Goal: Information Seeking & Learning: Learn about a topic

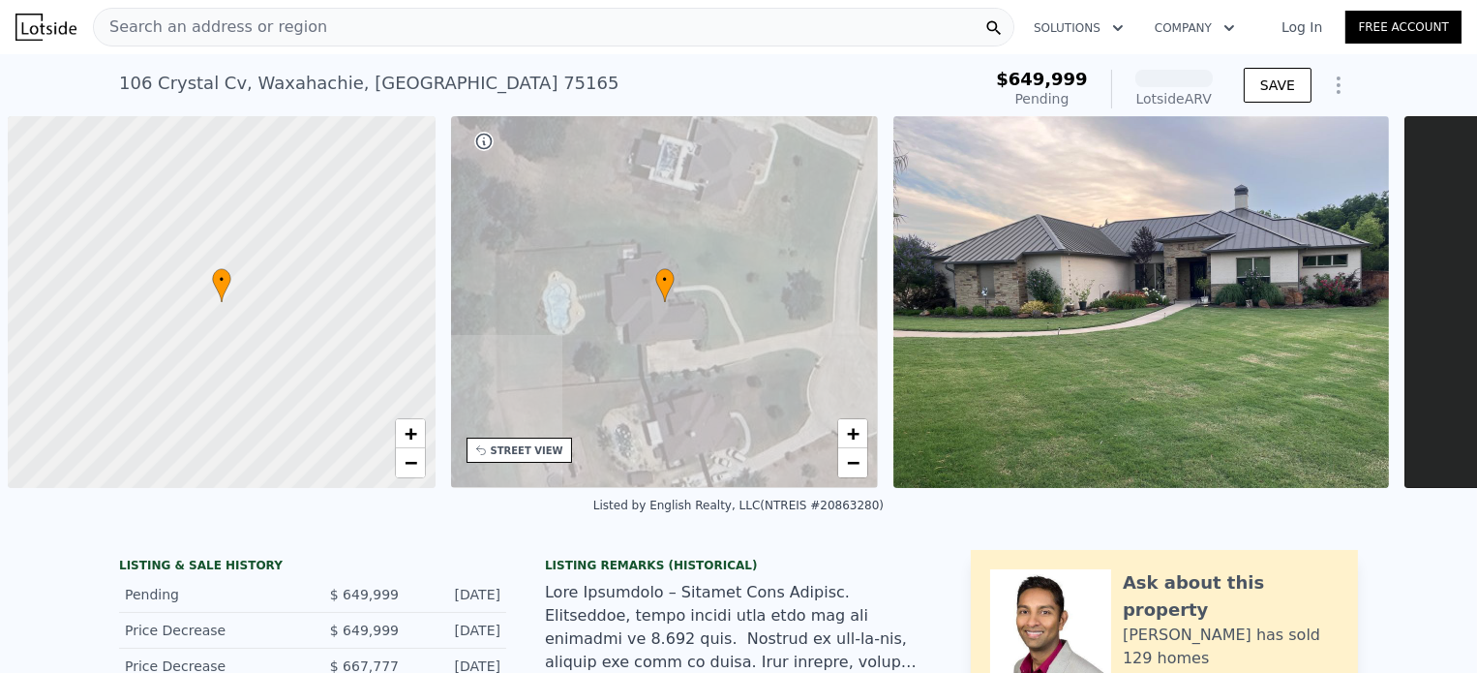
scroll to position [0, 7]
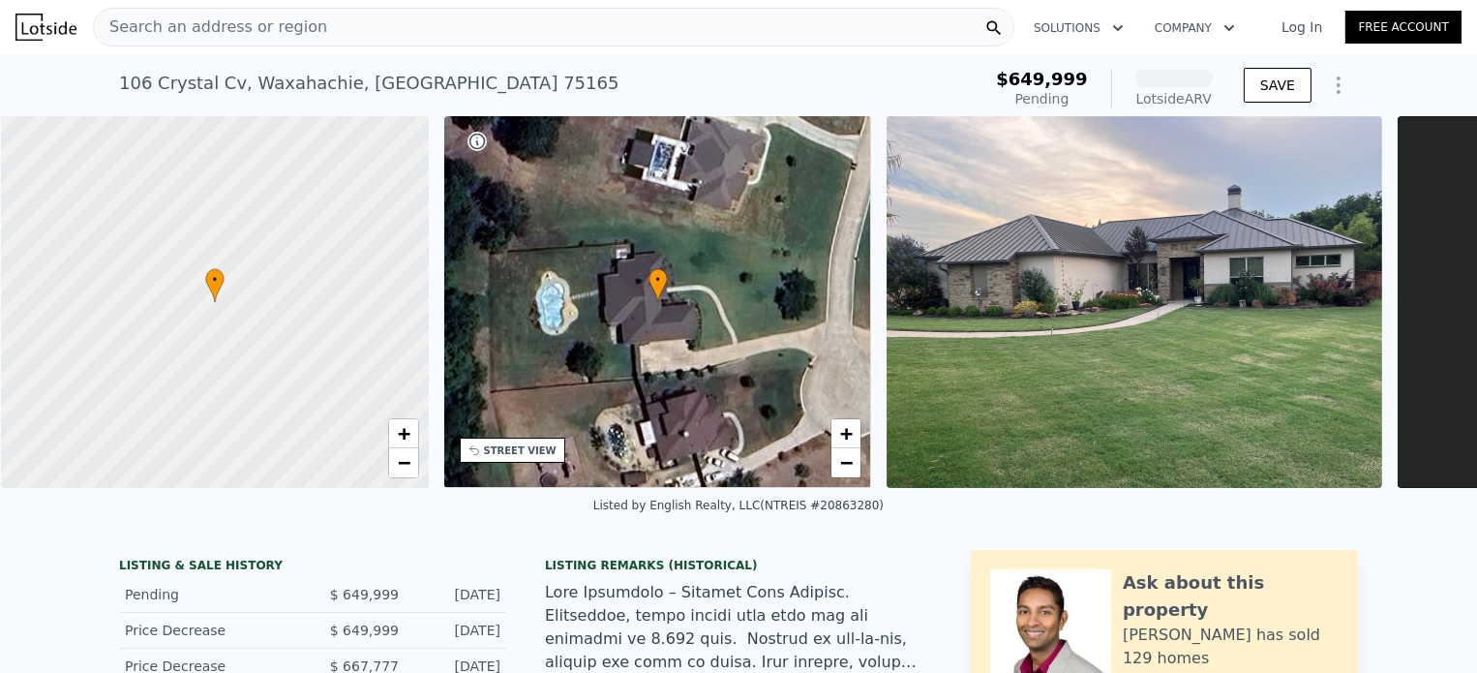
click at [291, 28] on span "Search an address or region" at bounding box center [210, 26] width 233 height 23
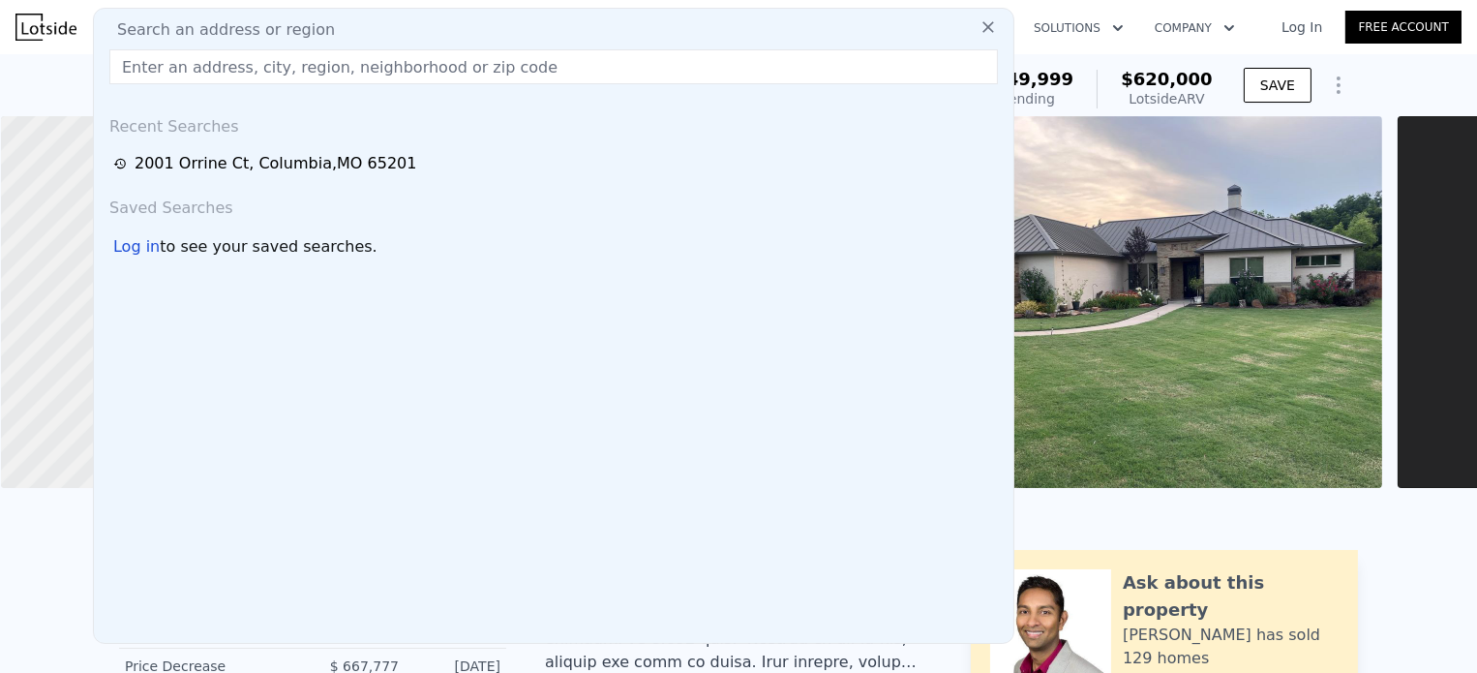
type input "[STREET_ADDRESS]"
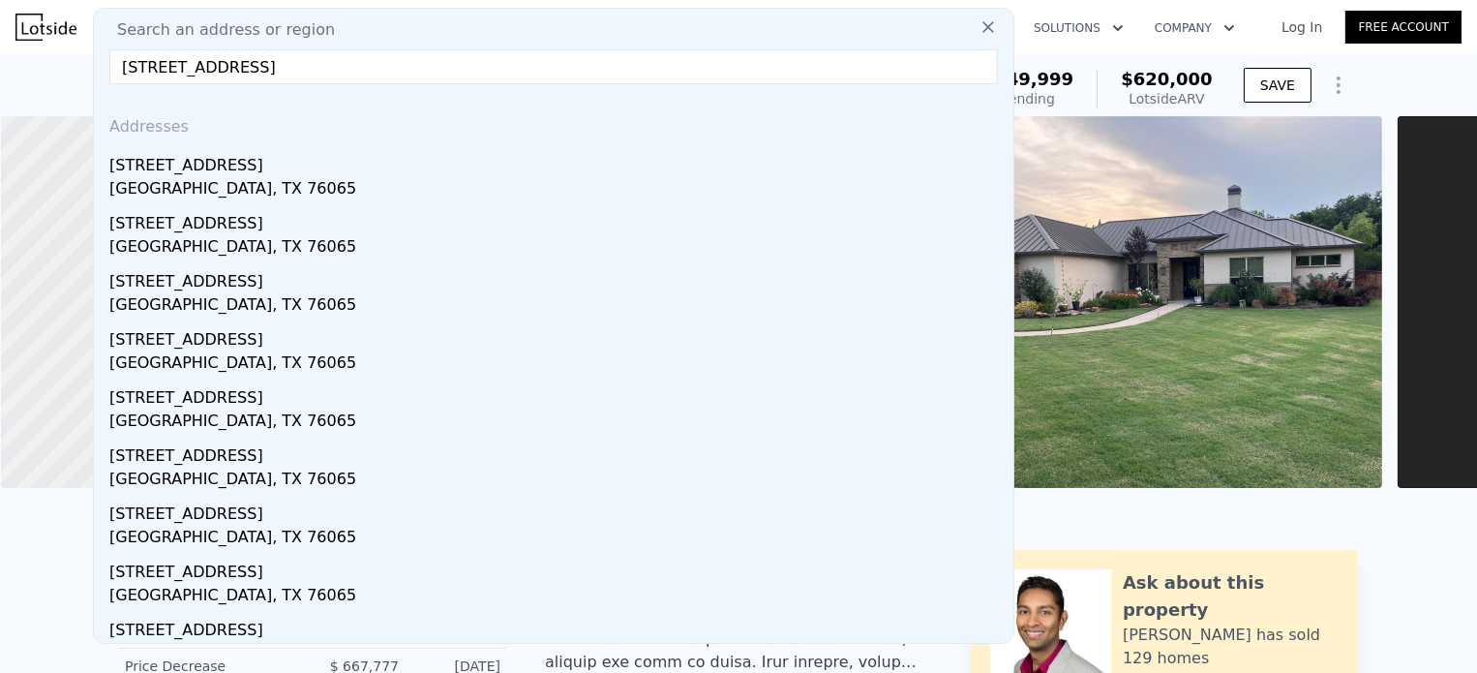
click at [1400, 530] on div "Listed by English Realty, LLC (NTREIS #20863280)" at bounding box center [738, 511] width 1477 height 46
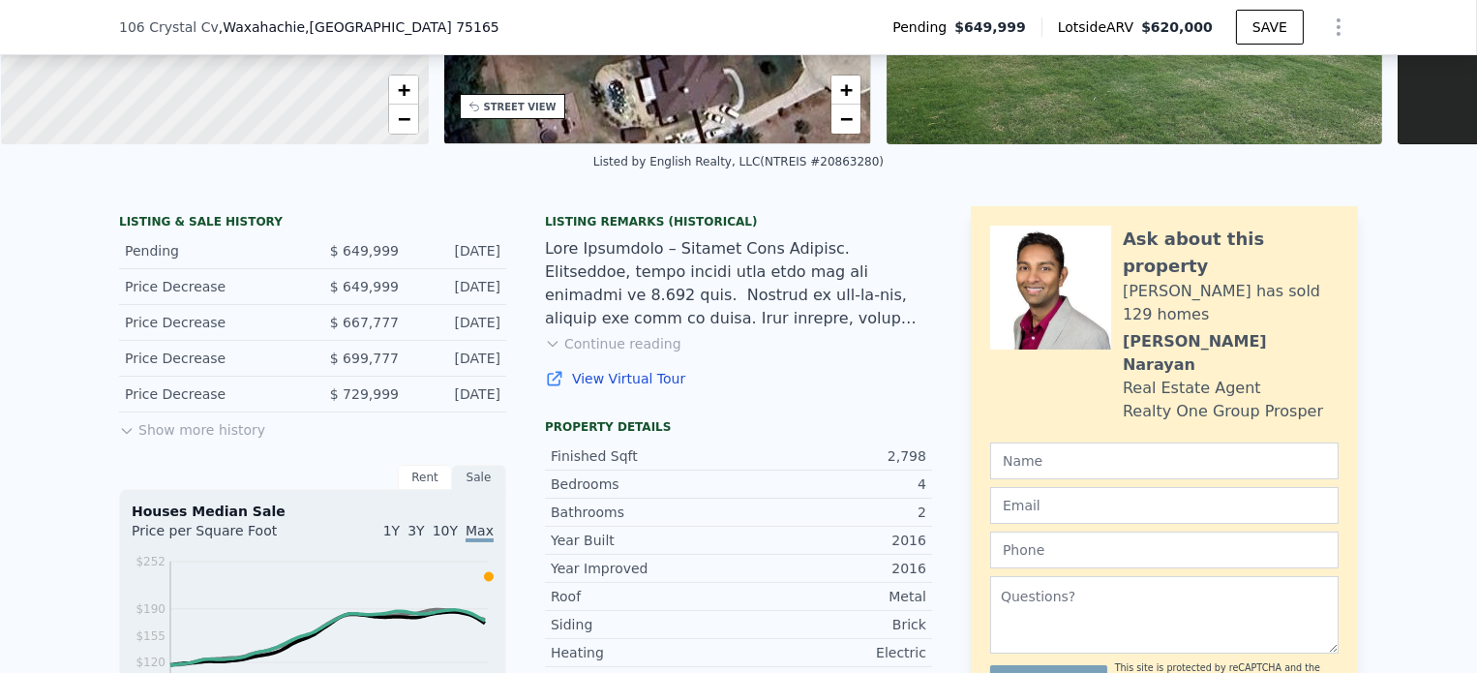
scroll to position [380, 0]
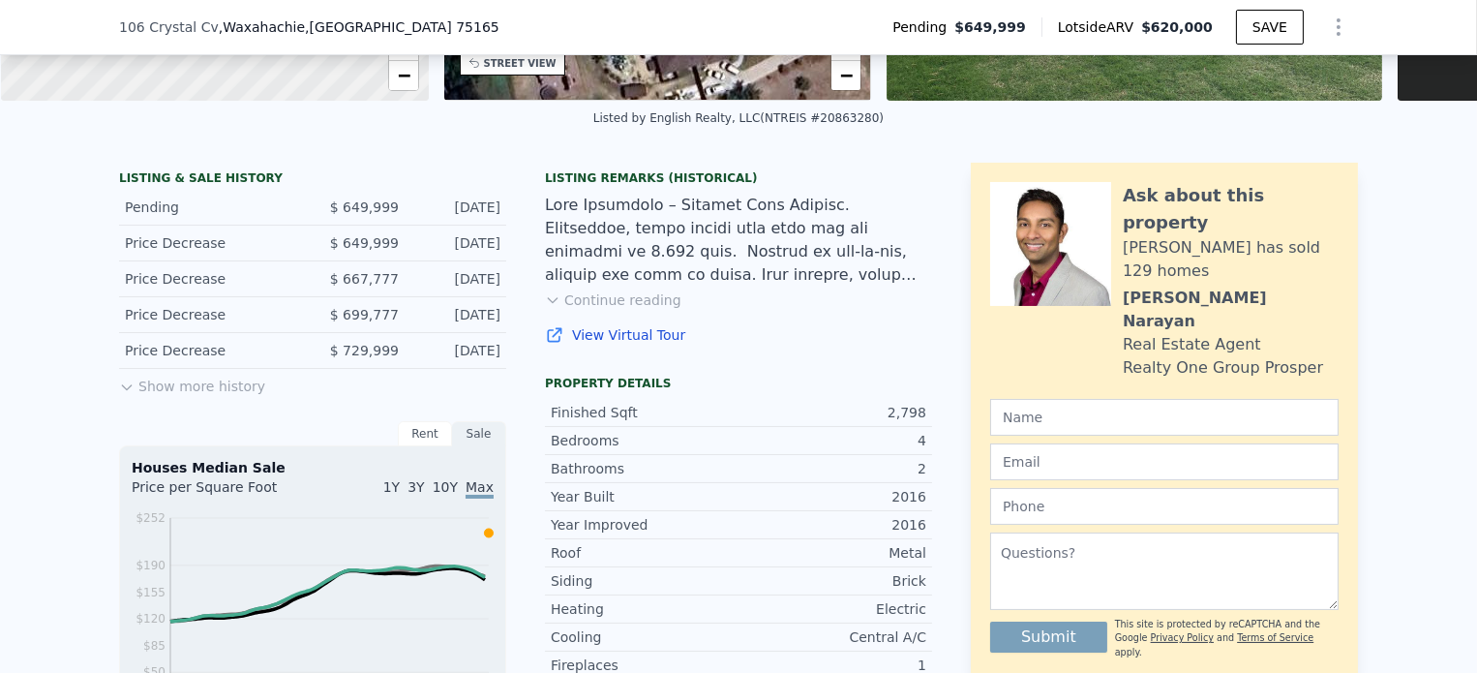
click at [178, 396] on button "Show more history" at bounding box center [192, 382] width 146 height 27
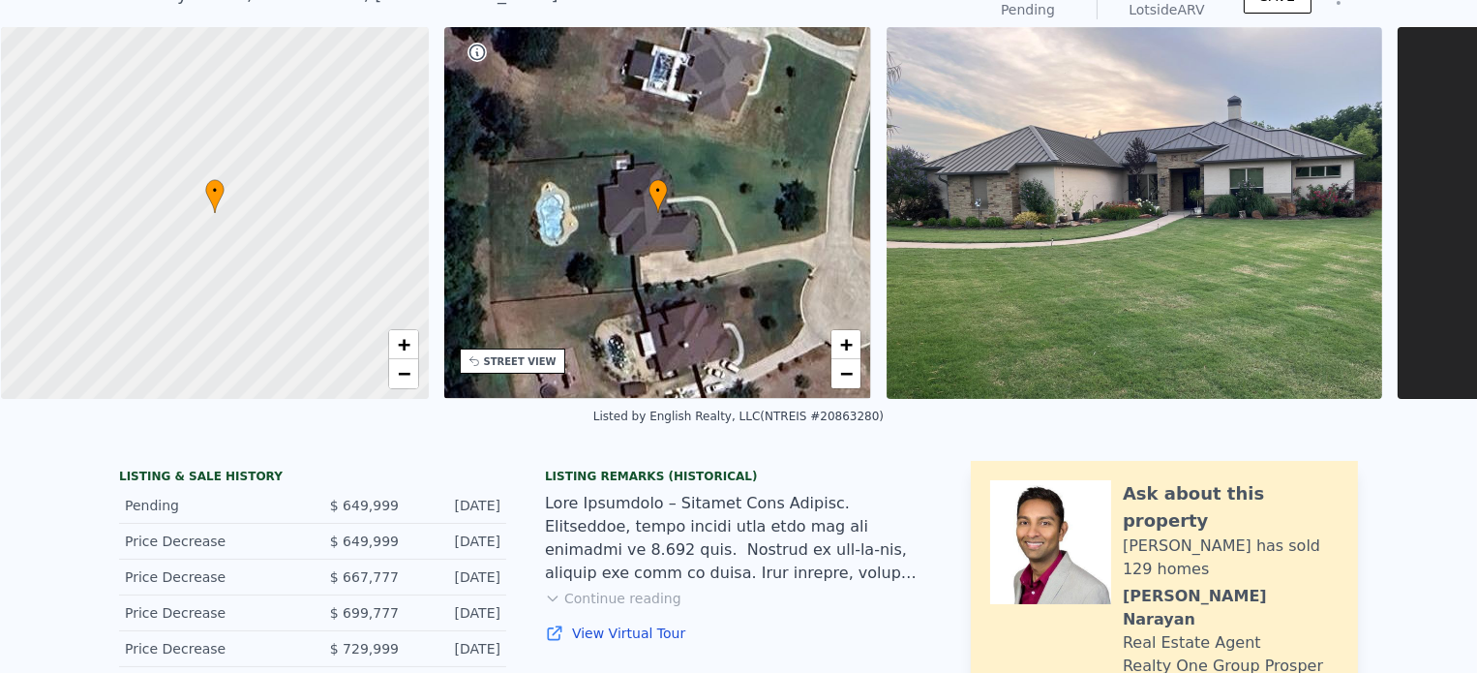
scroll to position [7, 0]
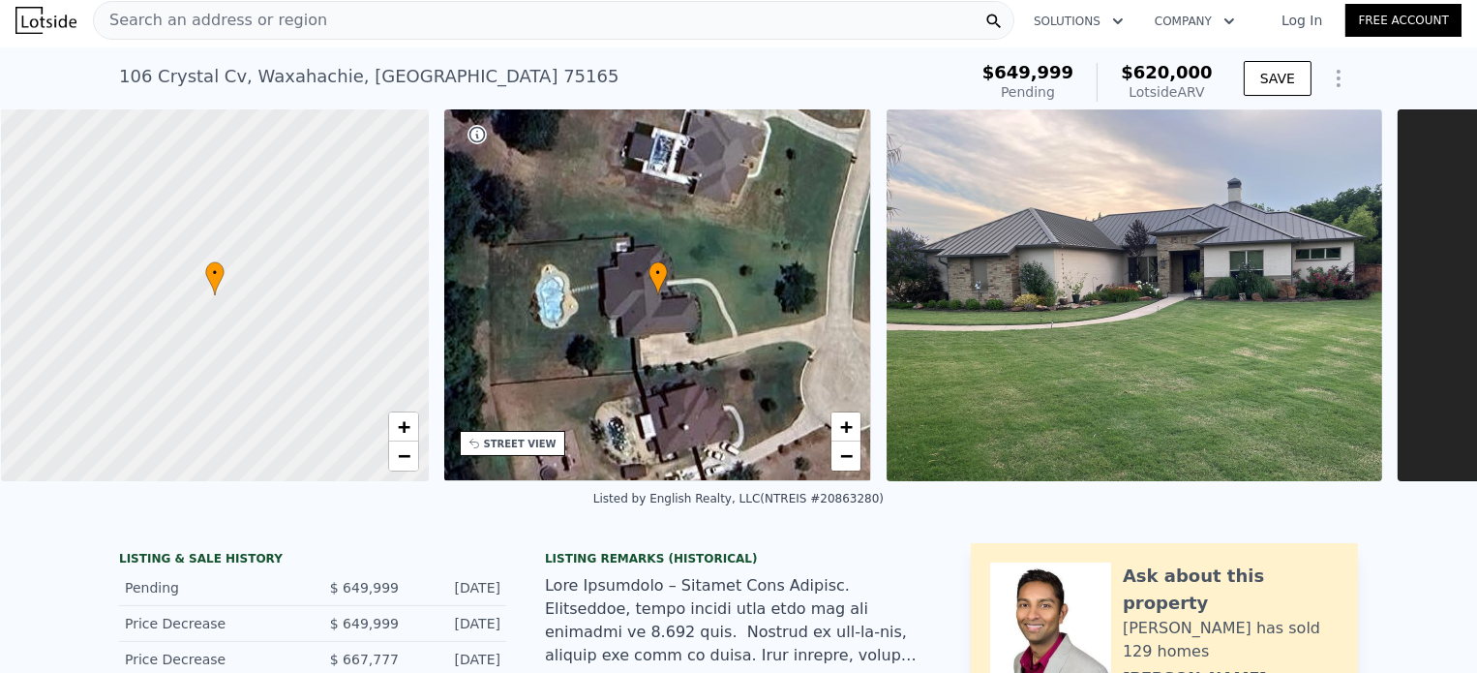
click at [374, 14] on div "Search an address or region" at bounding box center [554, 20] width 922 height 39
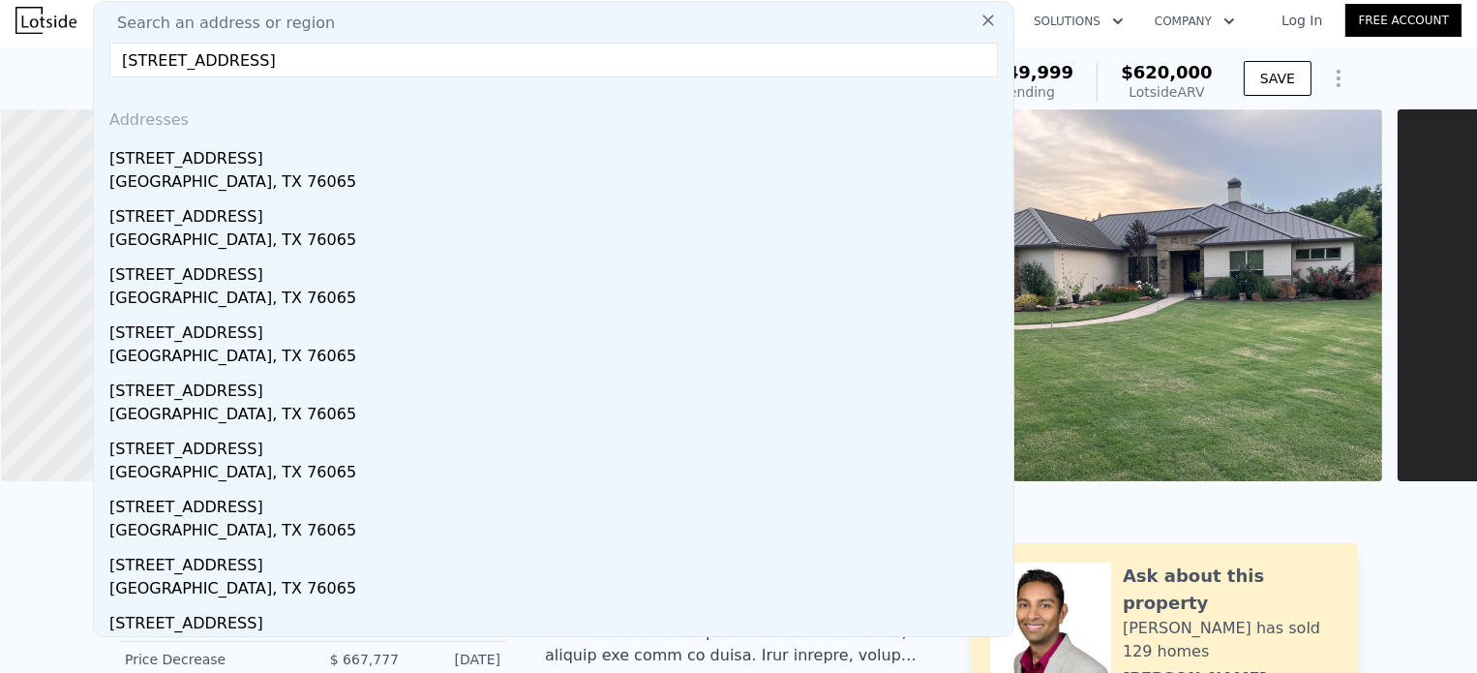
click at [538, 67] on input "[STREET_ADDRESS]" at bounding box center [553, 60] width 889 height 35
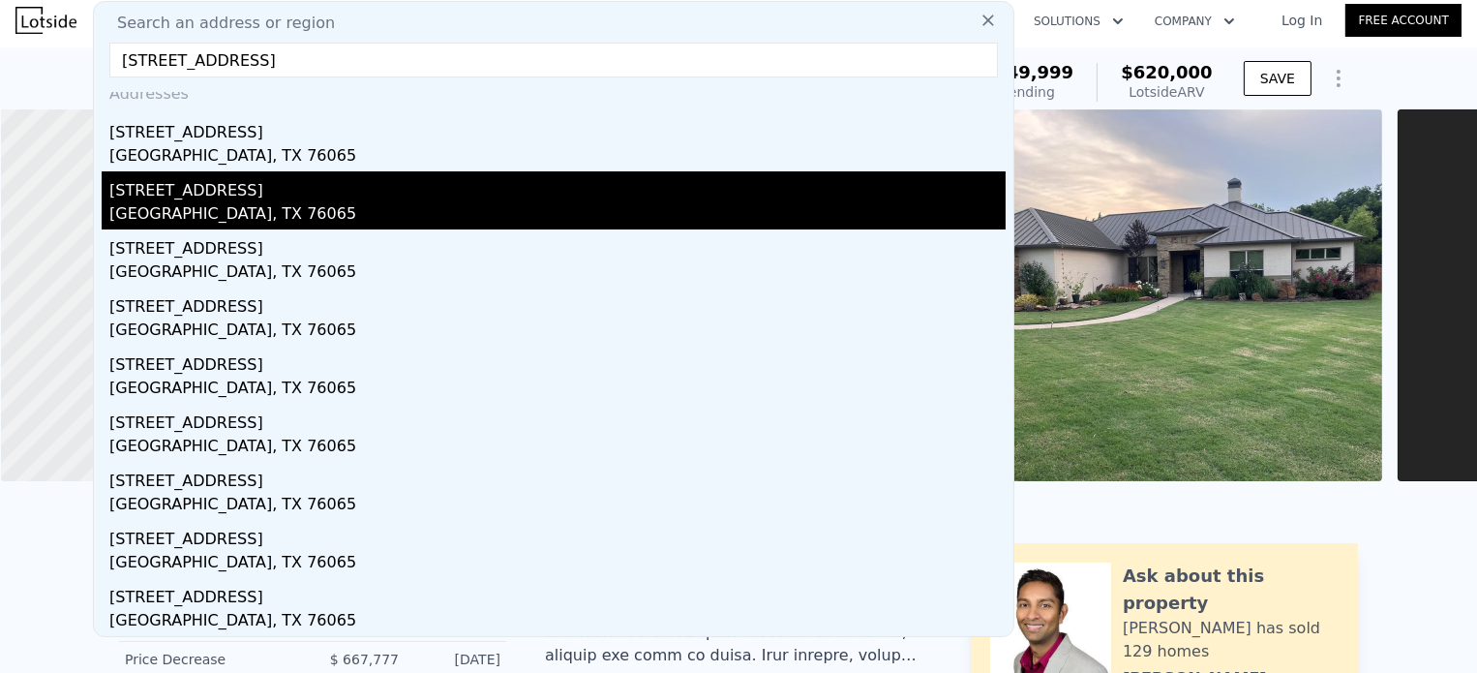
scroll to position [0, 0]
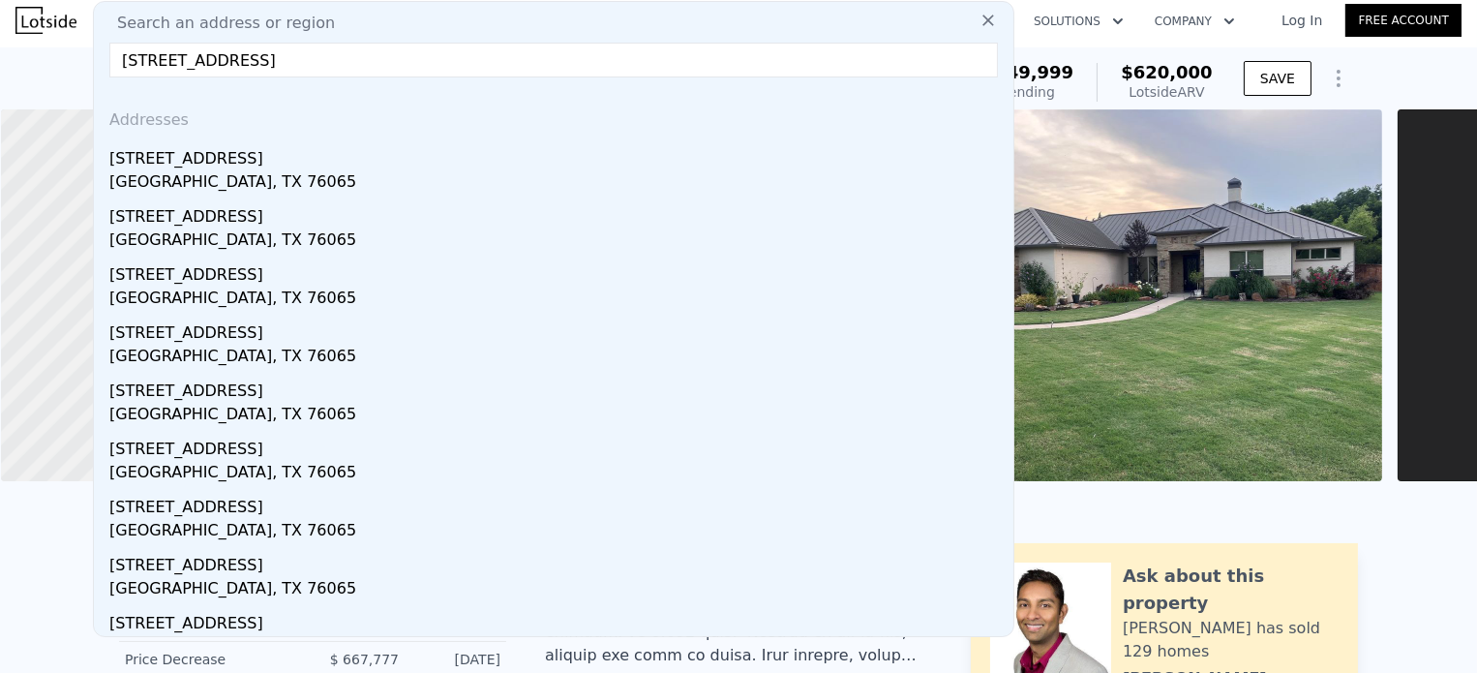
click at [458, 66] on input "[STREET_ADDRESS]" at bounding box center [553, 60] width 889 height 35
click at [409, 61] on input "[STREET_ADDRESS]" at bounding box center [553, 60] width 889 height 35
type input "[STREET_ADDRESS]"
click at [261, 21] on span "Search an address or region" at bounding box center [218, 23] width 233 height 23
click at [159, 20] on span "Search an address or region" at bounding box center [218, 23] width 233 height 23
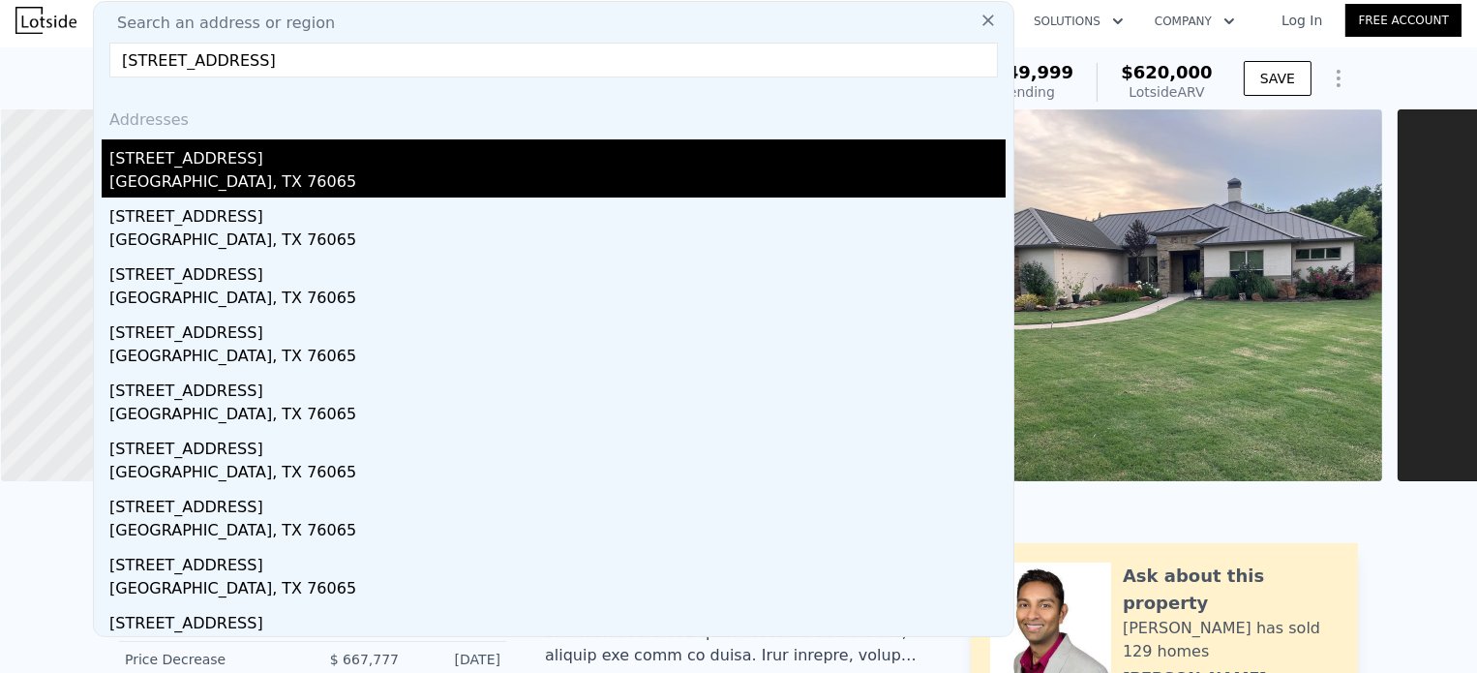
click at [201, 164] on div "[STREET_ADDRESS]" at bounding box center [557, 154] width 896 height 31
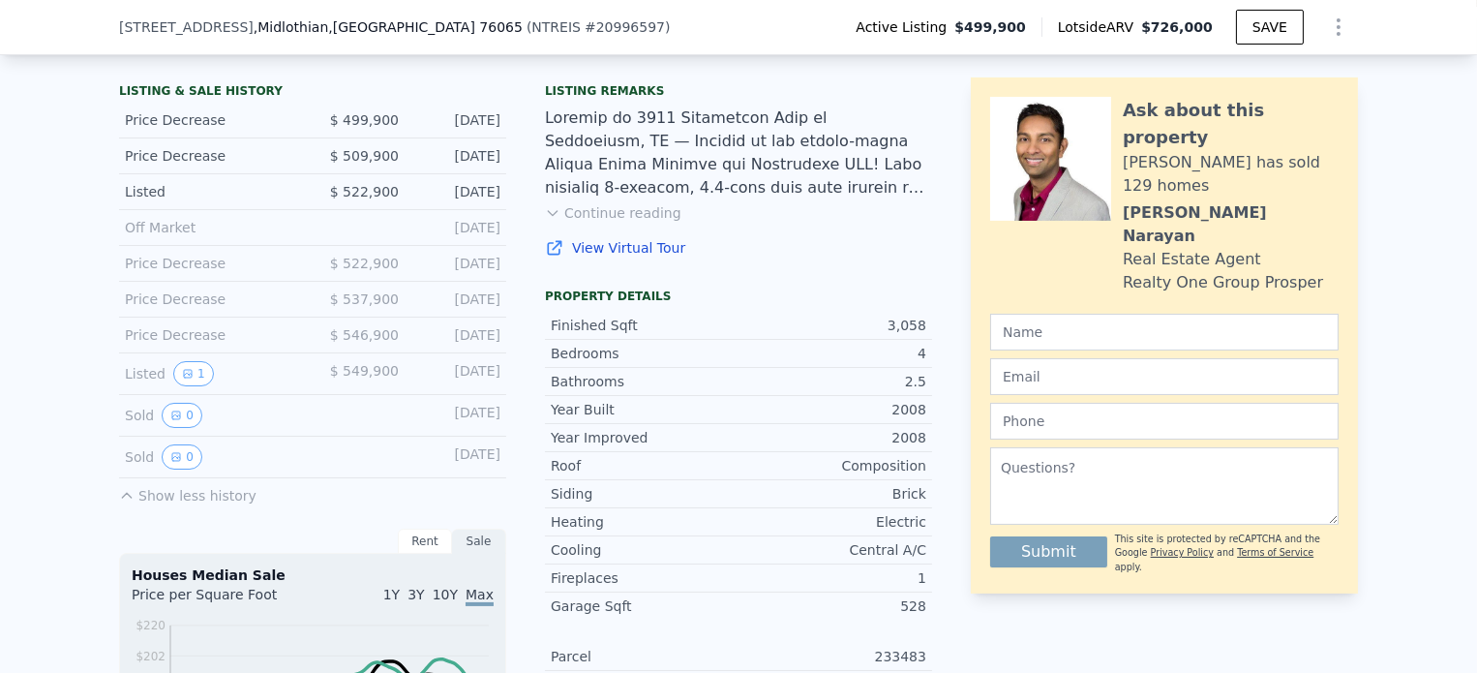
scroll to position [387, 0]
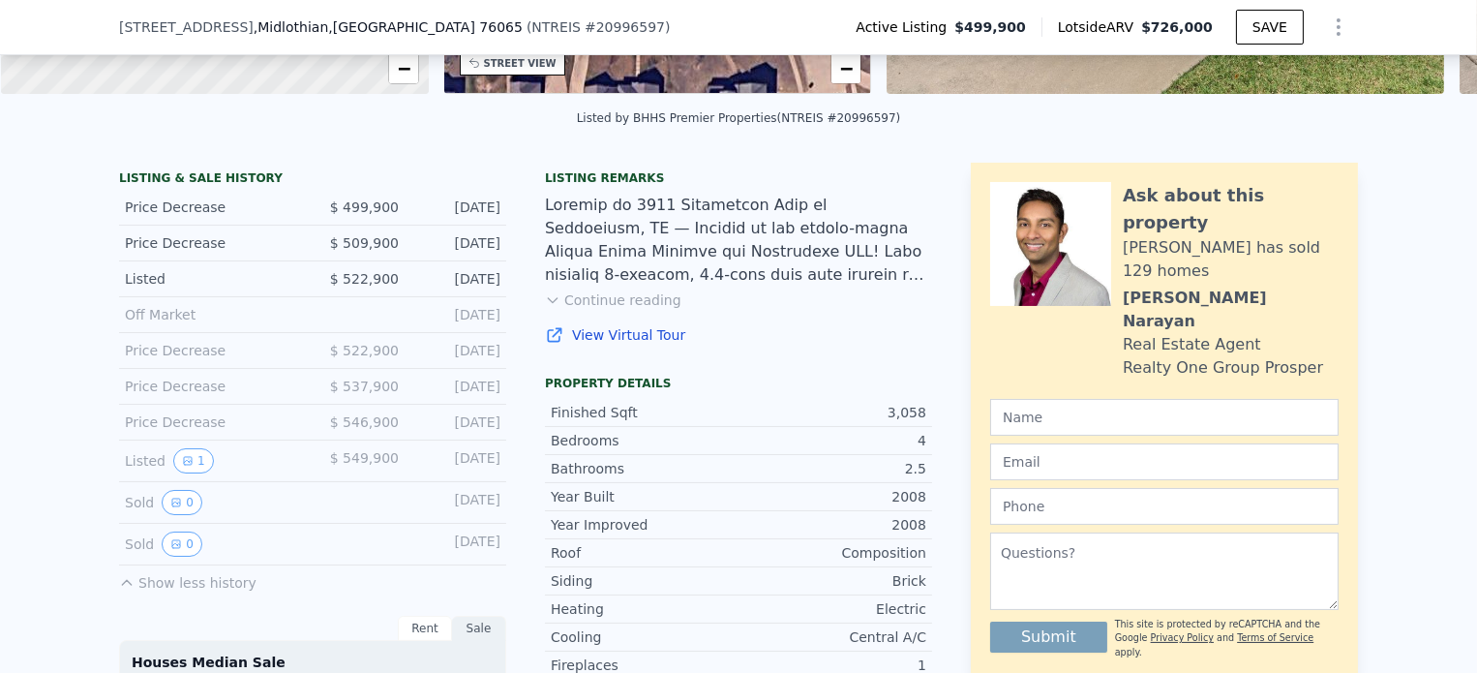
click at [612, 310] on button "Continue reading" at bounding box center [613, 299] width 136 height 19
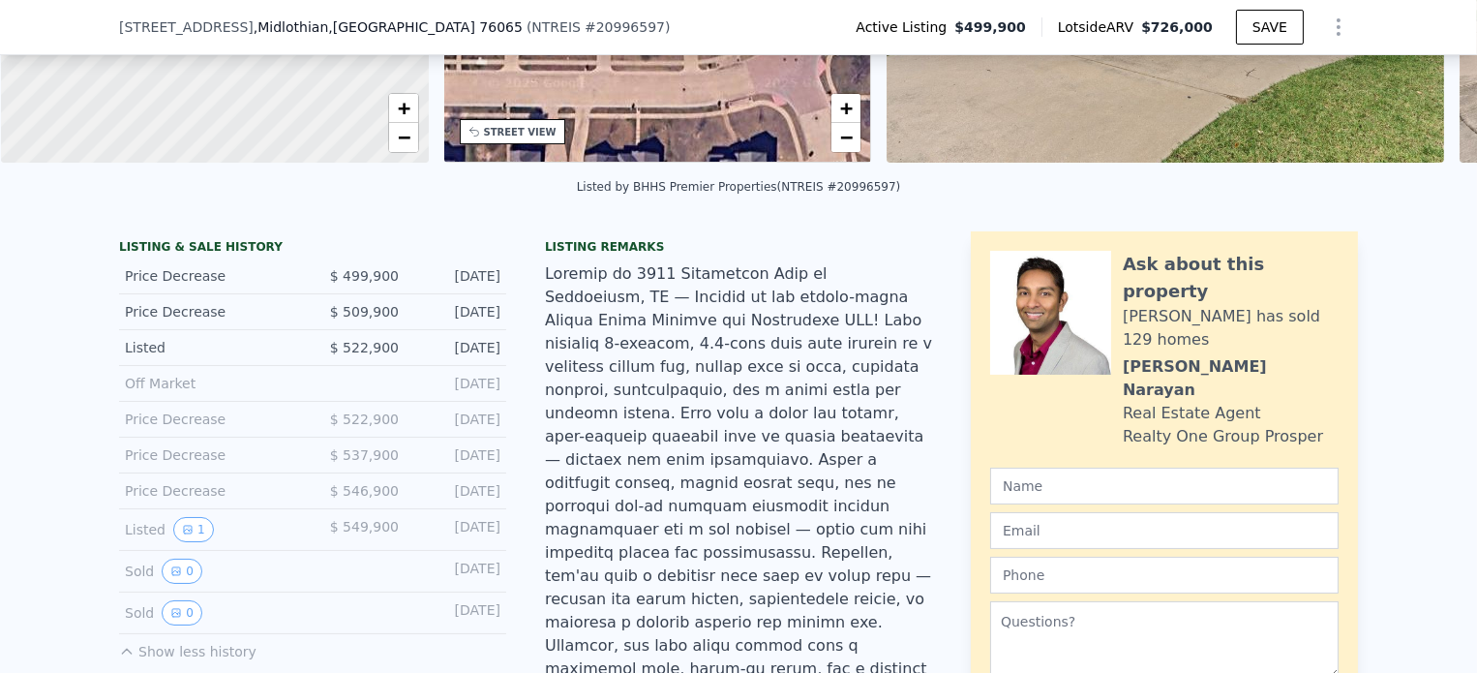
scroll to position [0, 0]
